Goal: Navigation & Orientation: Go to known website

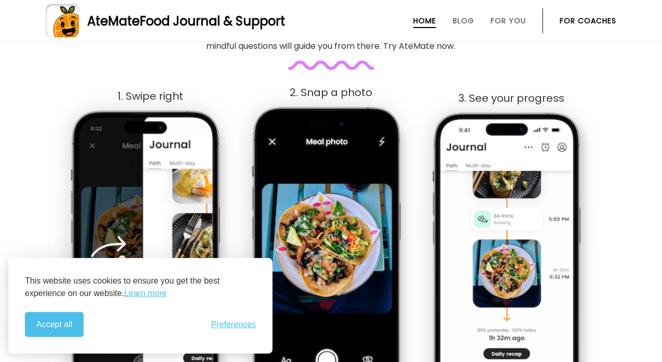
scroll to position [687, 0]
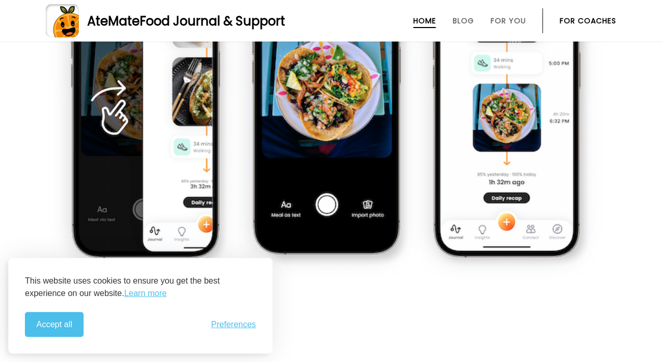
click at [385, 300] on section "Discover Balance with AteMate Embark on a journey where wellness isn’t about ha…" at bounding box center [331, 20] width 662 height 585
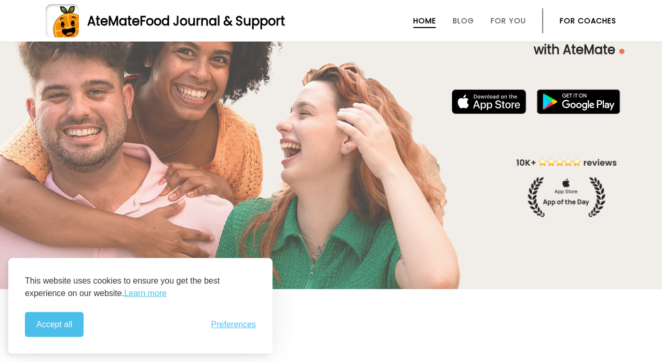
scroll to position [116, 0]
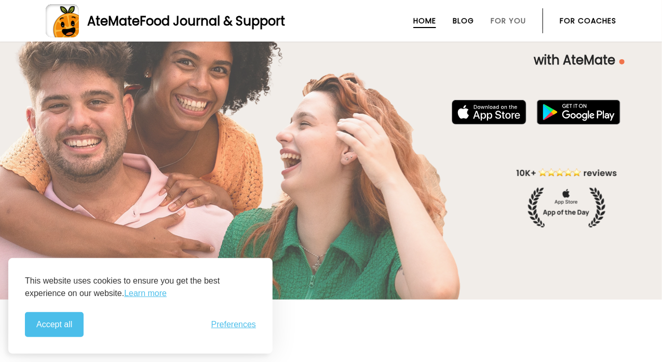
click at [472, 18] on link "Blog" at bounding box center [463, 21] width 21 height 8
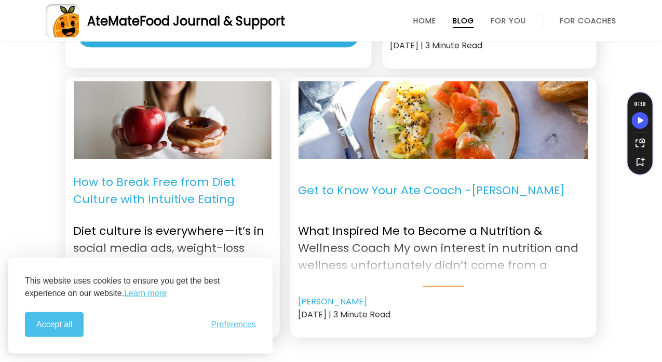
scroll to position [1351, 0]
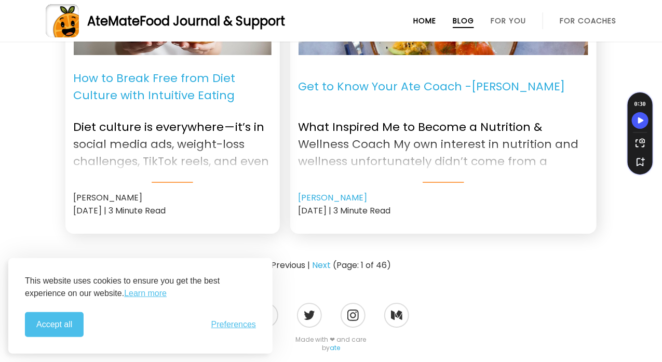
click at [420, 24] on link "Home" at bounding box center [425, 21] width 23 height 8
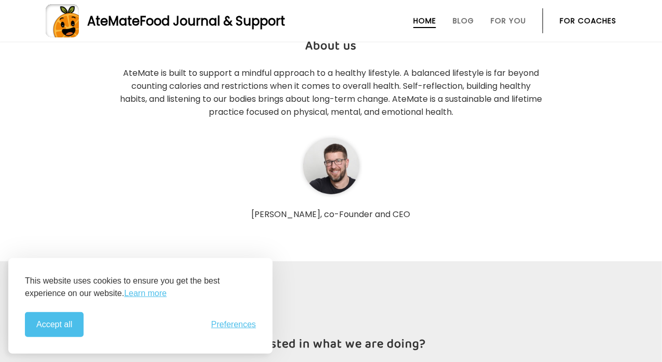
scroll to position [2961, 0]
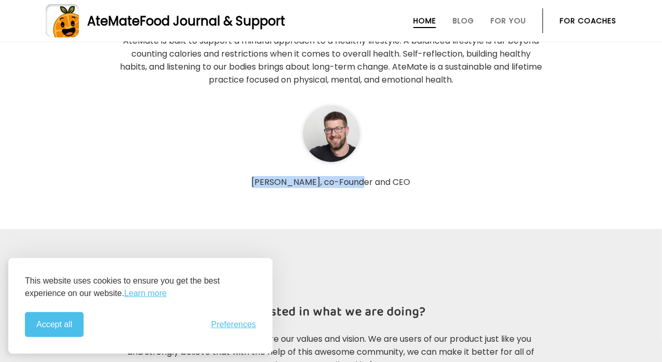
drag, startPoint x: 276, startPoint y: 169, endPoint x: 390, endPoint y: 174, distance: 113.3
click at [390, 177] on p "[PERSON_NAME], co-Founder and CEO" at bounding box center [331, 182] width 426 height 10
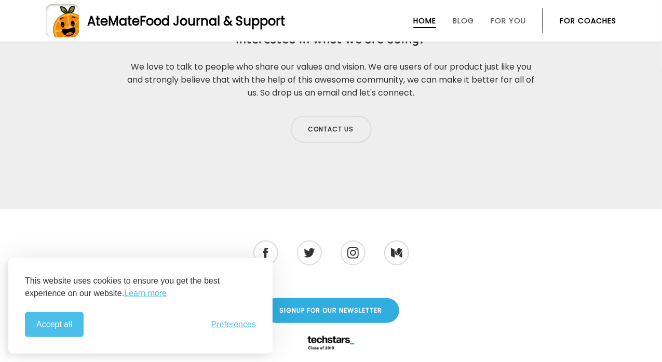
scroll to position [3317, 0]
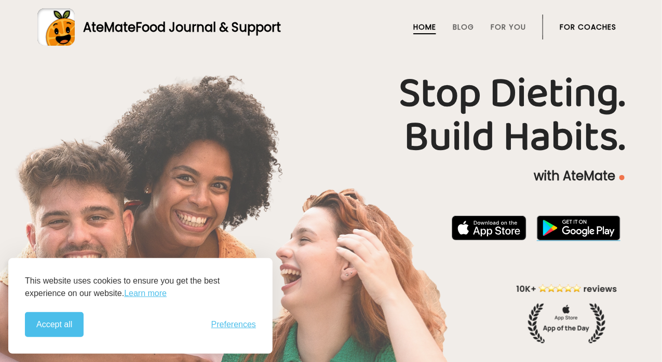
click at [561, 221] on img at bounding box center [579, 228] width 84 height 25
